Goal: Obtain resource: Download file/media

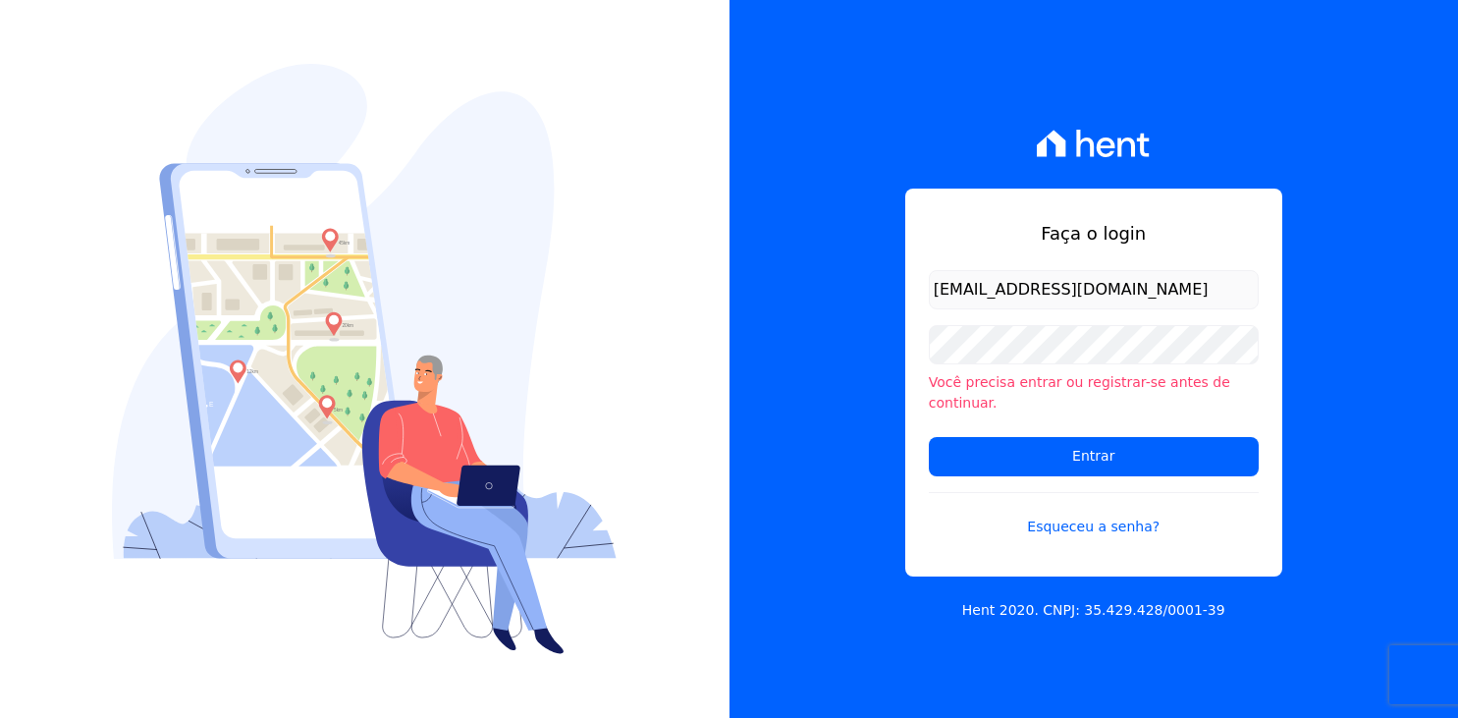
click at [1062, 446] on input "Entrar" at bounding box center [1094, 456] width 330 height 39
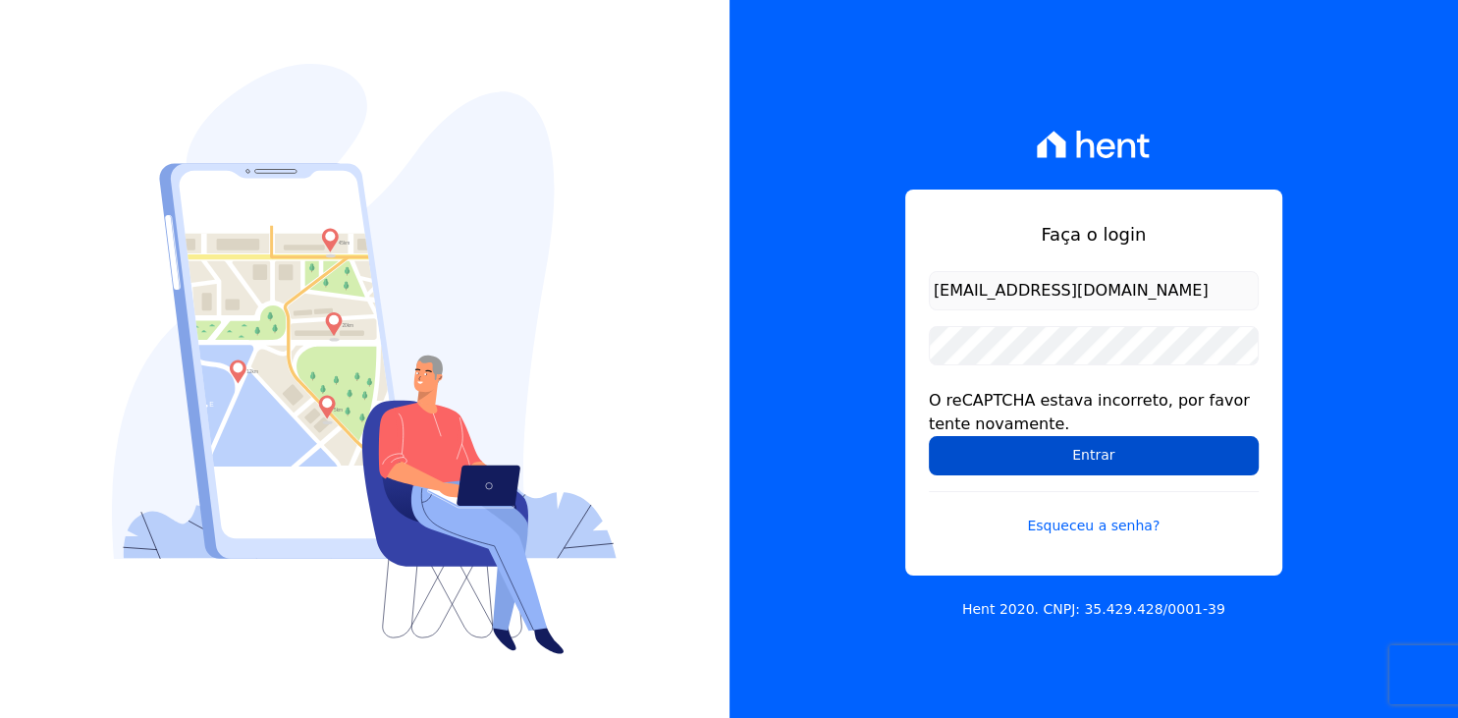
click at [1061, 461] on input "Entrar" at bounding box center [1094, 455] width 330 height 39
click at [1136, 459] on input "Entrar" at bounding box center [1094, 455] width 330 height 39
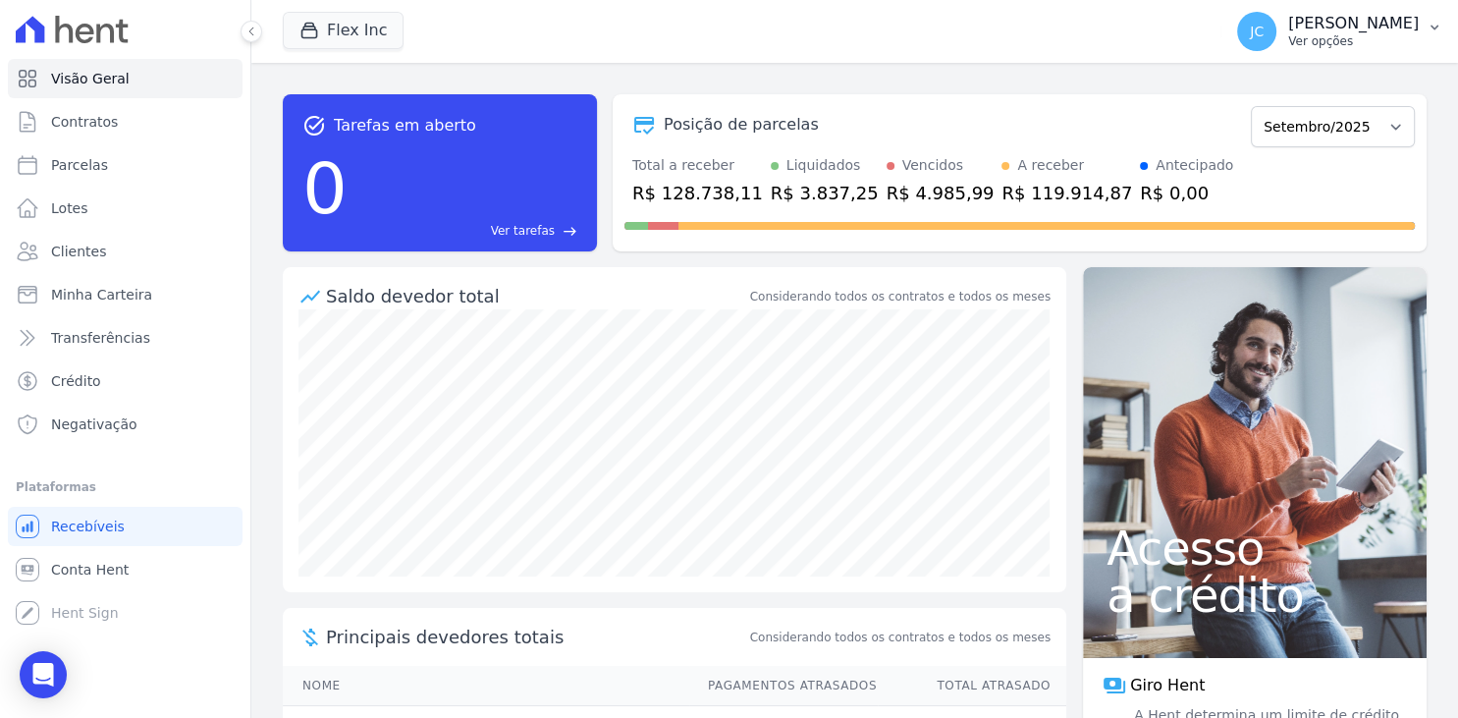
click at [1308, 37] on p "Ver opções" at bounding box center [1353, 41] width 131 height 16
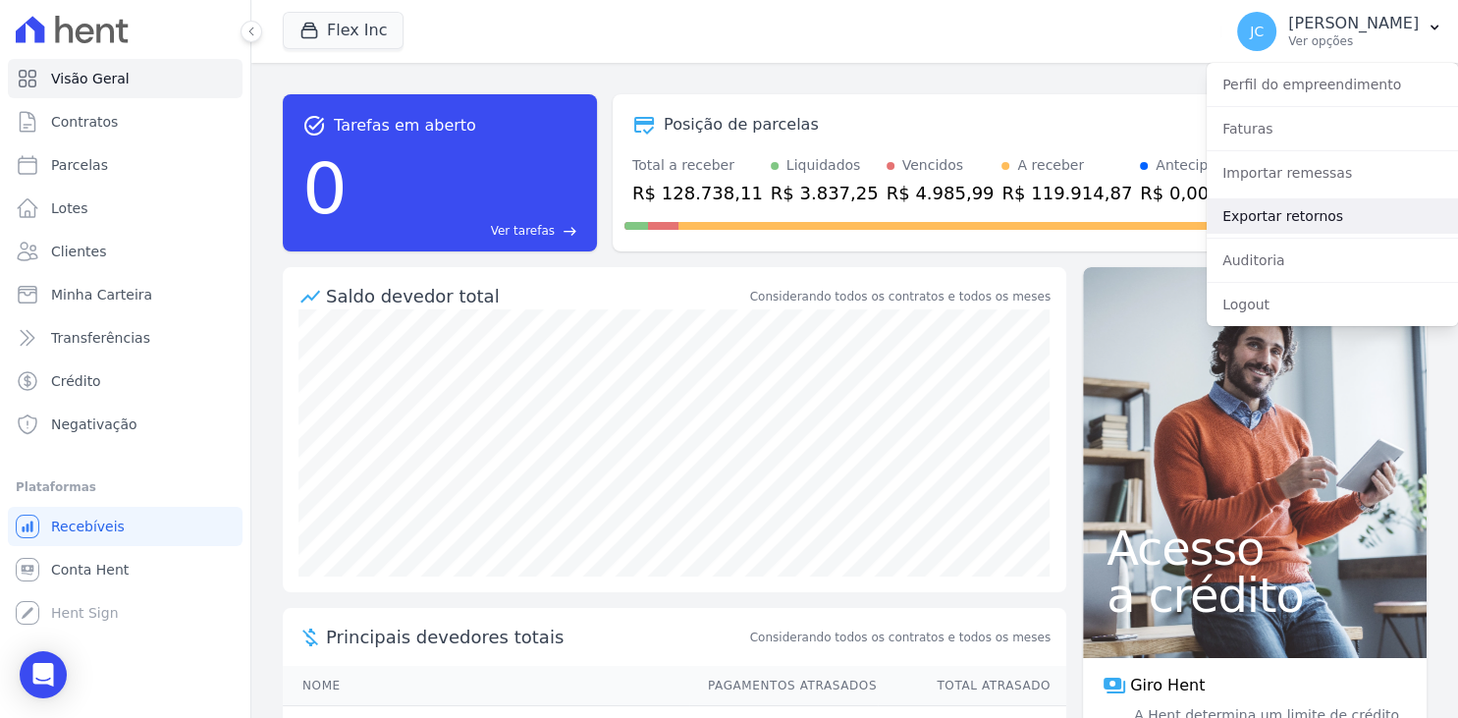
click at [1289, 217] on link "Exportar retornos" at bounding box center [1332, 215] width 251 height 35
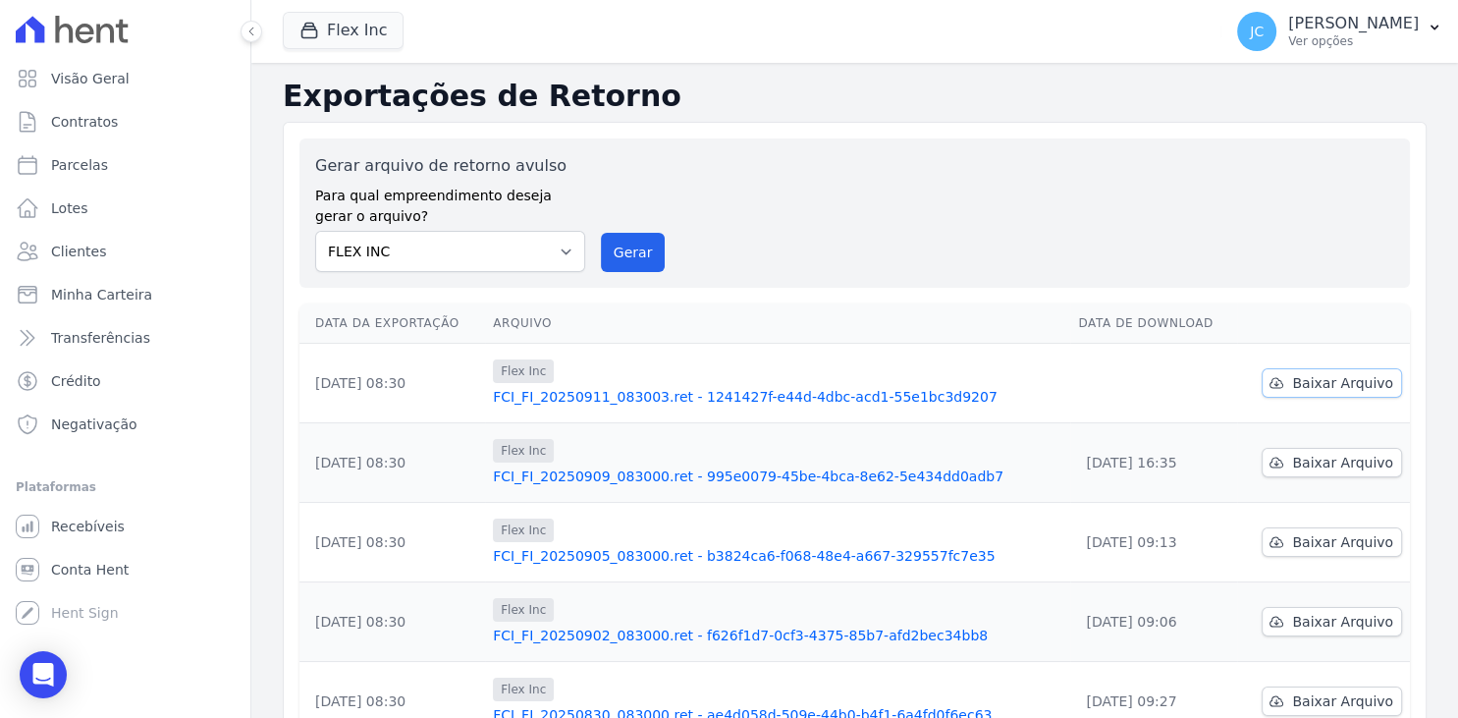
click at [1349, 379] on span "Baixar Arquivo" at bounding box center [1342, 383] width 101 height 20
